Goal: Task Accomplishment & Management: Complete application form

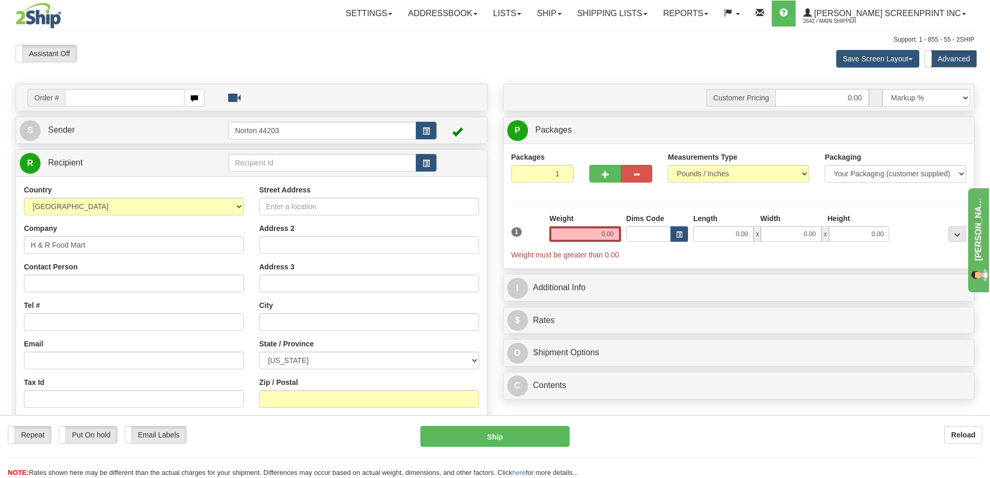
type input "H & R Food Mart"
type input "Manager"
type input "[PHONE_NUMBER]"
type input "[STREET_ADDRESS]"
type input "Burnet"
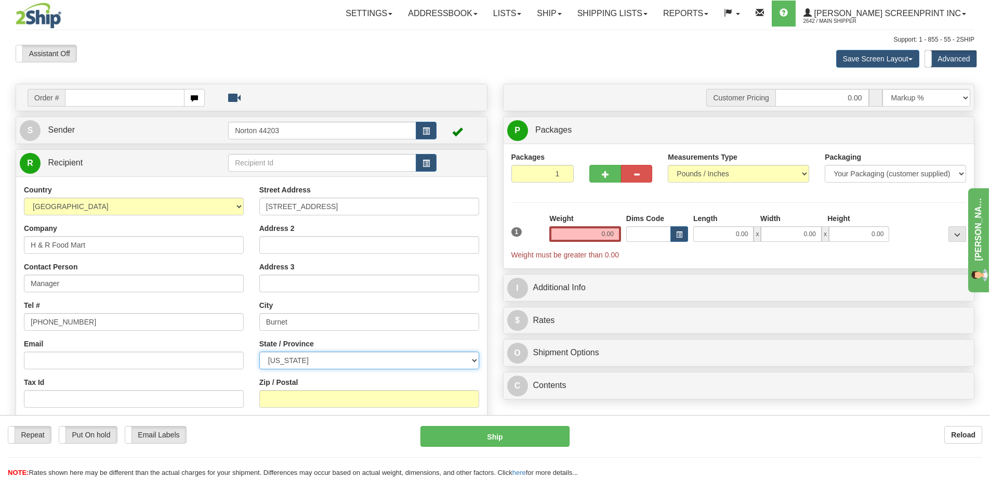
select select "[GEOGRAPHIC_DATA]"
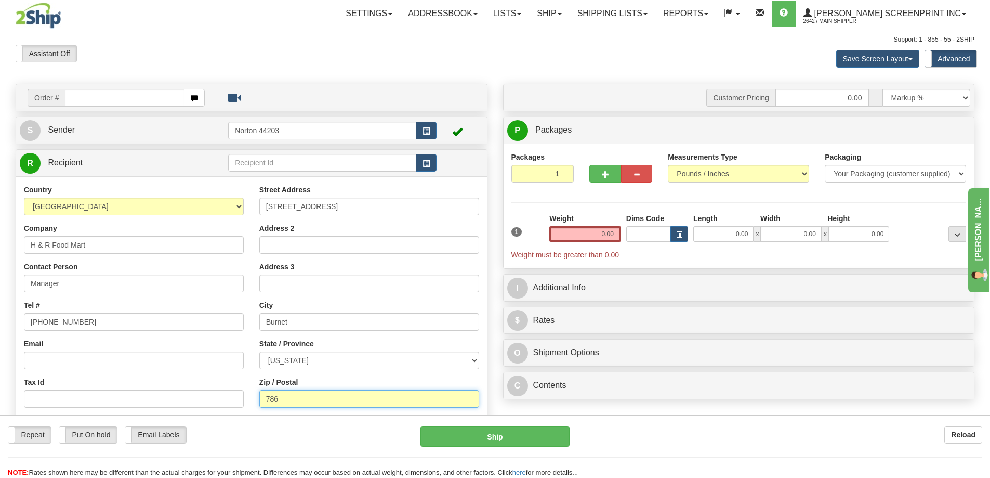
click at [297, 392] on input "786" at bounding box center [369, 399] width 220 height 18
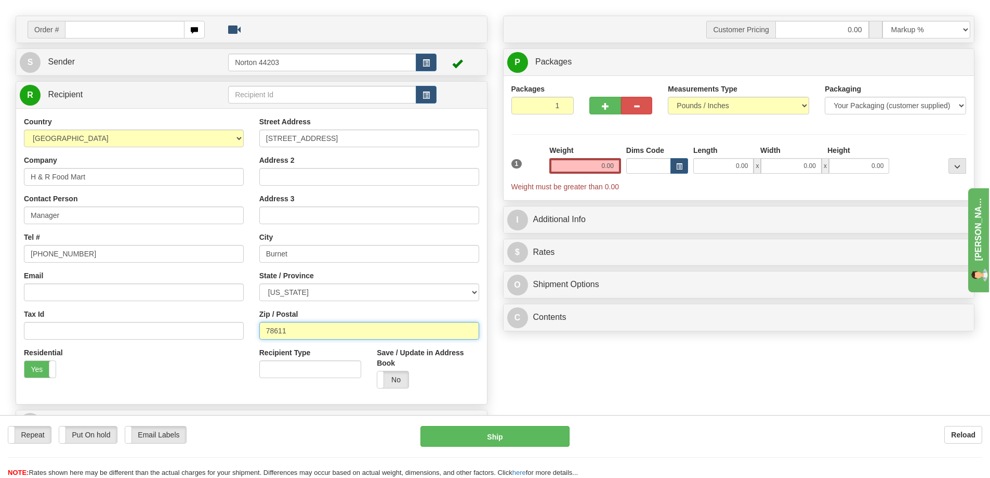
scroll to position [104, 0]
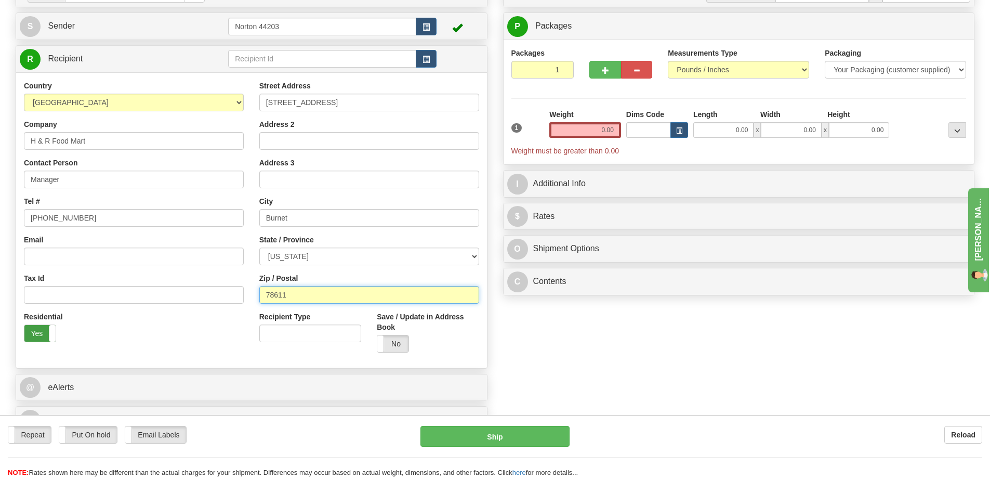
type input "78611"
click at [38, 336] on label "Yes" at bounding box center [39, 333] width 31 height 17
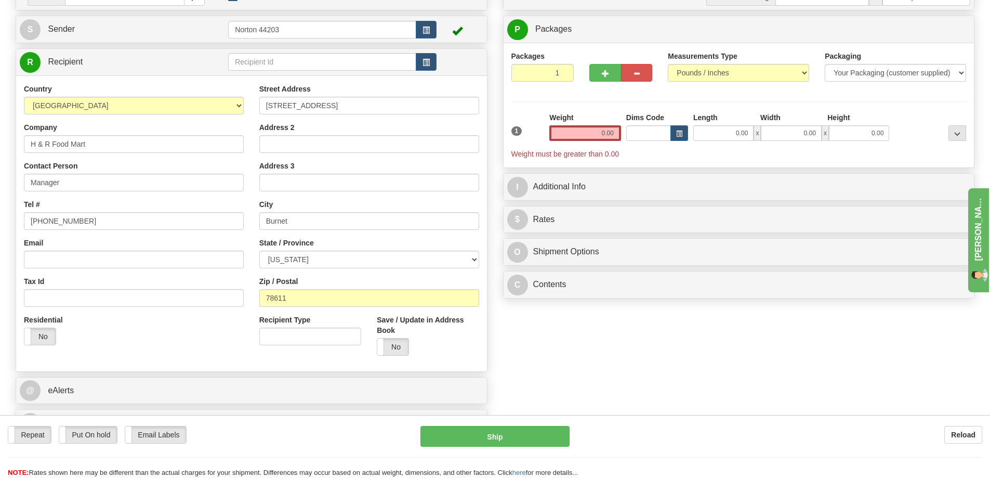
scroll to position [0, 0]
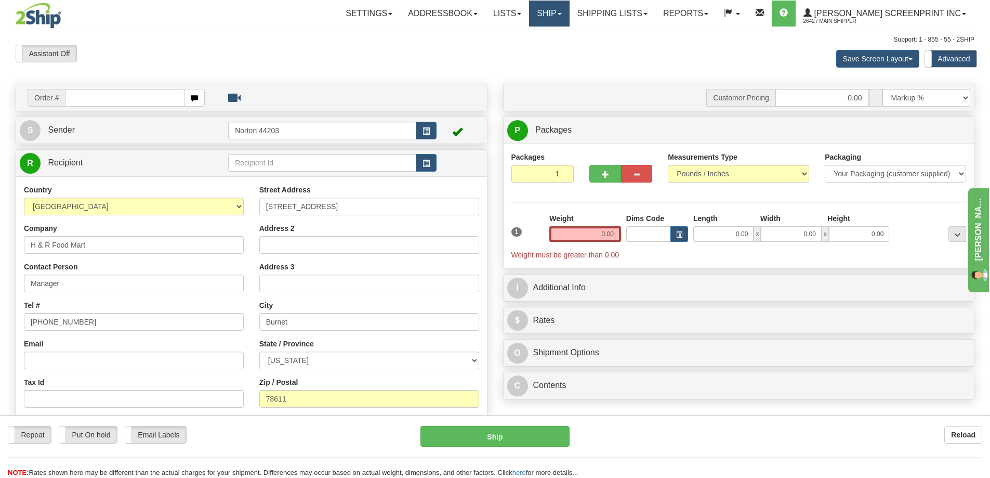
click at [569, 18] on link "Ship" at bounding box center [549, 14] width 40 height 26
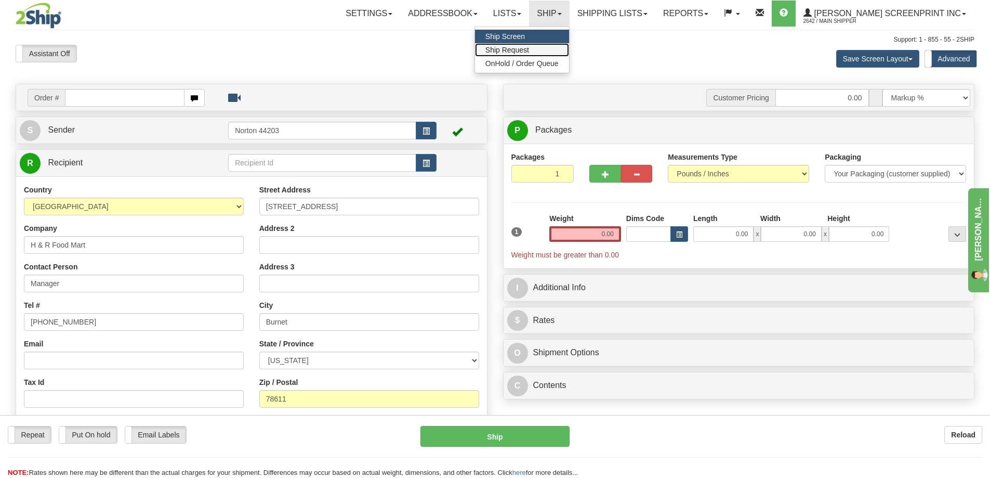
click at [529, 52] on span "Ship Request" at bounding box center [507, 50] width 44 height 8
